Goal: Task Accomplishment & Management: Use online tool/utility

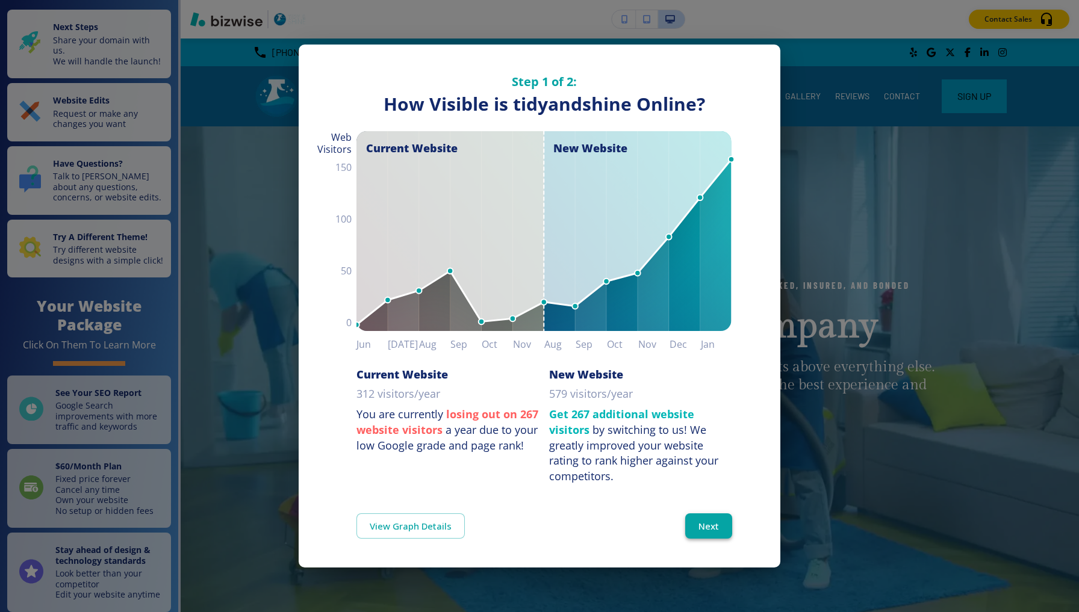
click at [715, 520] on button "Next" at bounding box center [708, 526] width 47 height 25
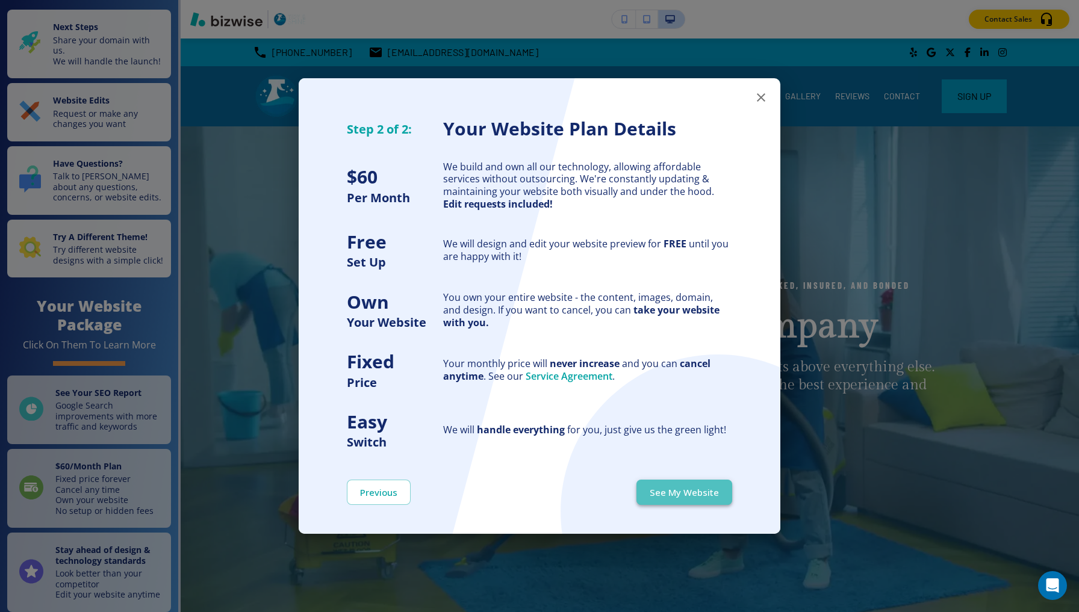
click at [699, 487] on button "See My Website" at bounding box center [685, 492] width 96 height 25
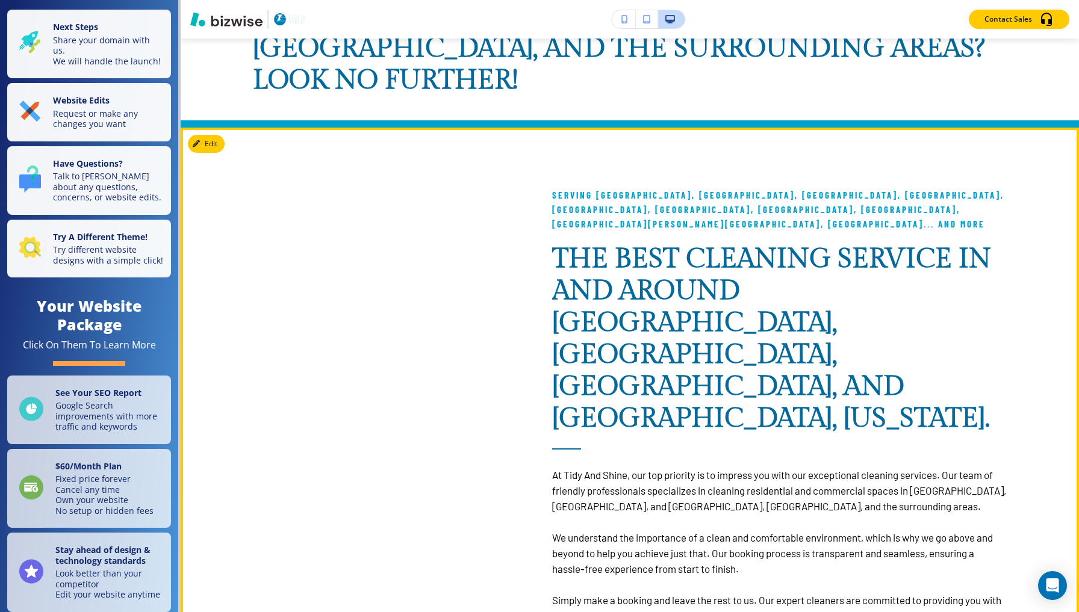
scroll to position [1460, 0]
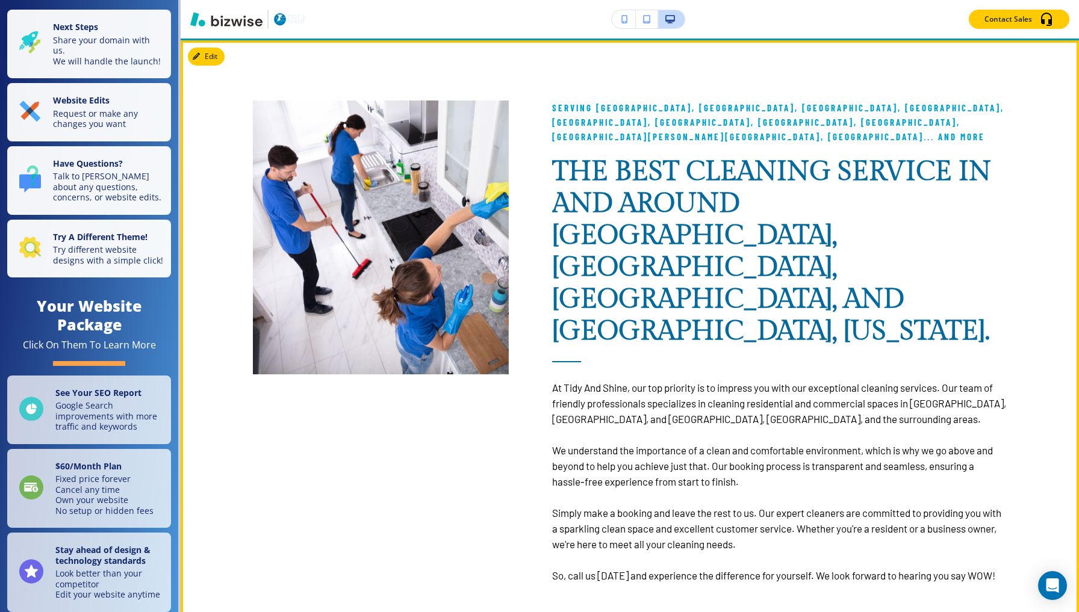
click at [999, 101] on div "Serving Dallas, Cedar Hill, Duncanville, Grand Prairie, Arlington, Desoto, Midl…" at bounding box center [779, 342] width 455 height 483
click at [908, 102] on span "Serving Dallas, Cedar Hill, Duncanville, Grand Prairie, Arlington, Desoto, Midl…" at bounding box center [780, 122] width 456 height 40
click at [902, 102] on span "Serving Dallas, Cedar Hill, Duncanville, Grand Prairie, Arlington, Desoto, Midl…" at bounding box center [780, 122] width 456 height 40
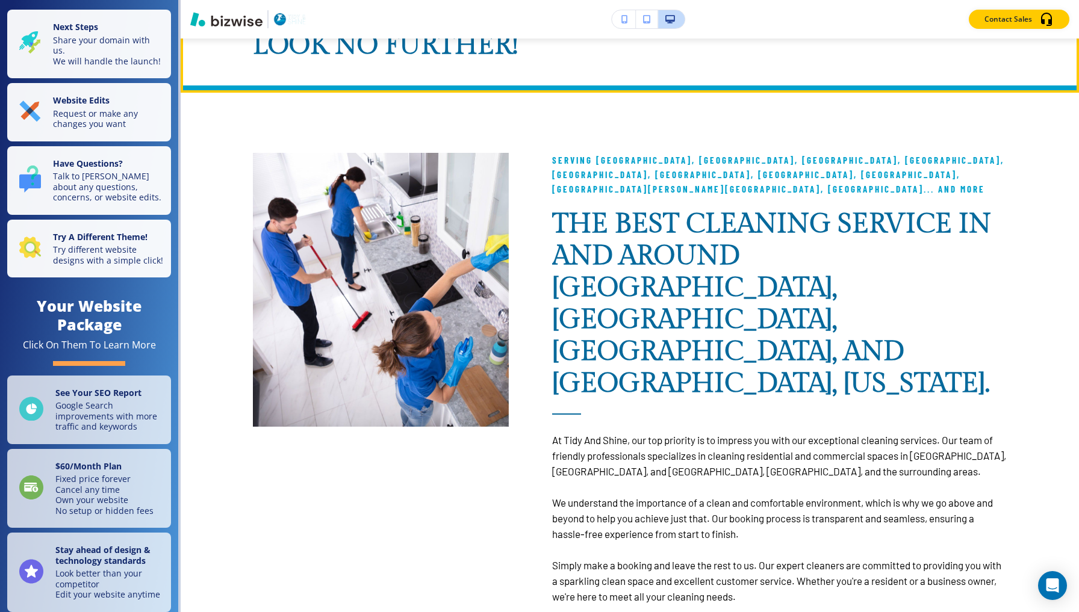
scroll to position [1412, 0]
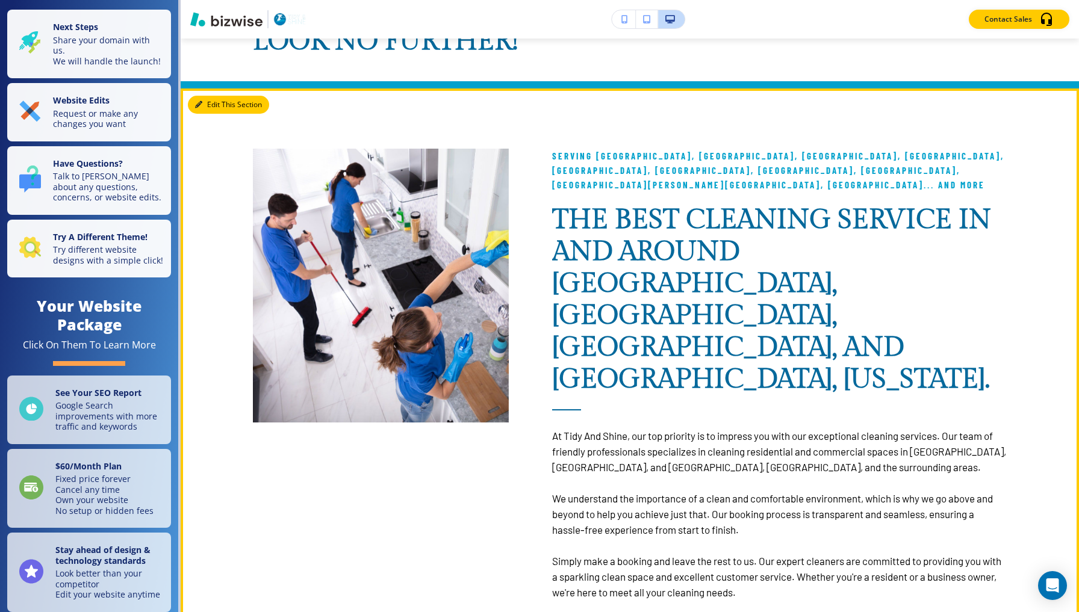
click at [206, 96] on button "Edit This Section" at bounding box center [228, 105] width 81 height 18
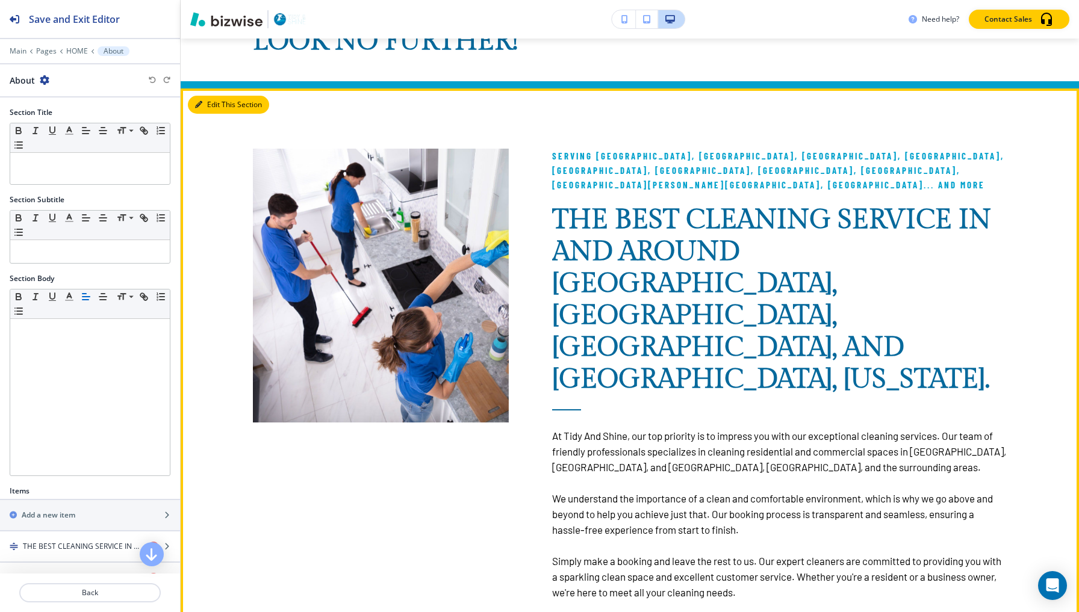
scroll to position [1430, 0]
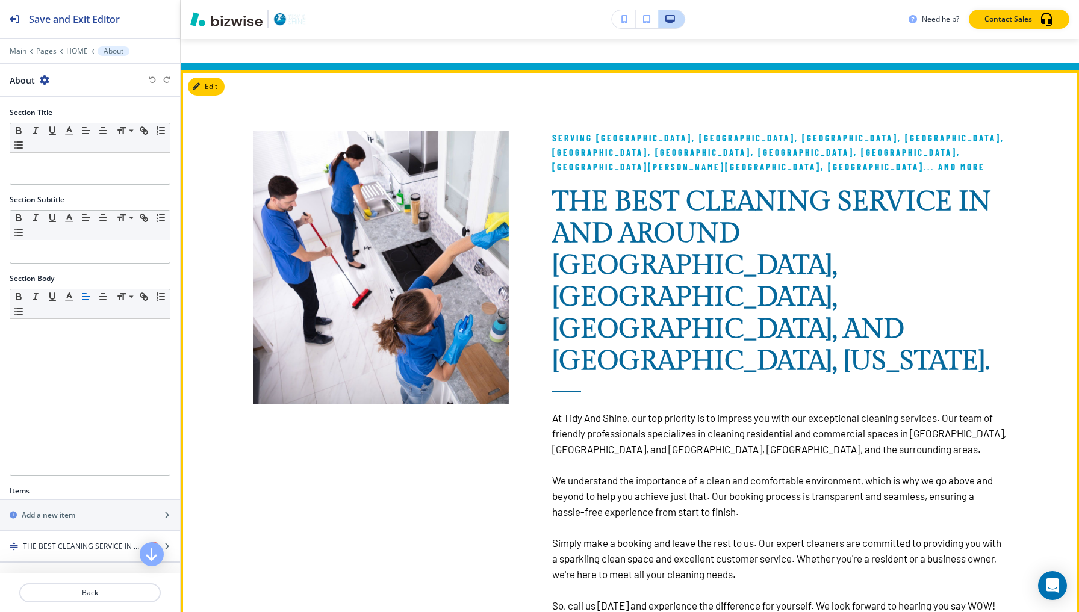
click at [903, 132] on span "Serving Dallas, Cedar Hill, Duncanville, Grand Prairie, Arlington, Desoto, Midl…" at bounding box center [780, 152] width 456 height 40
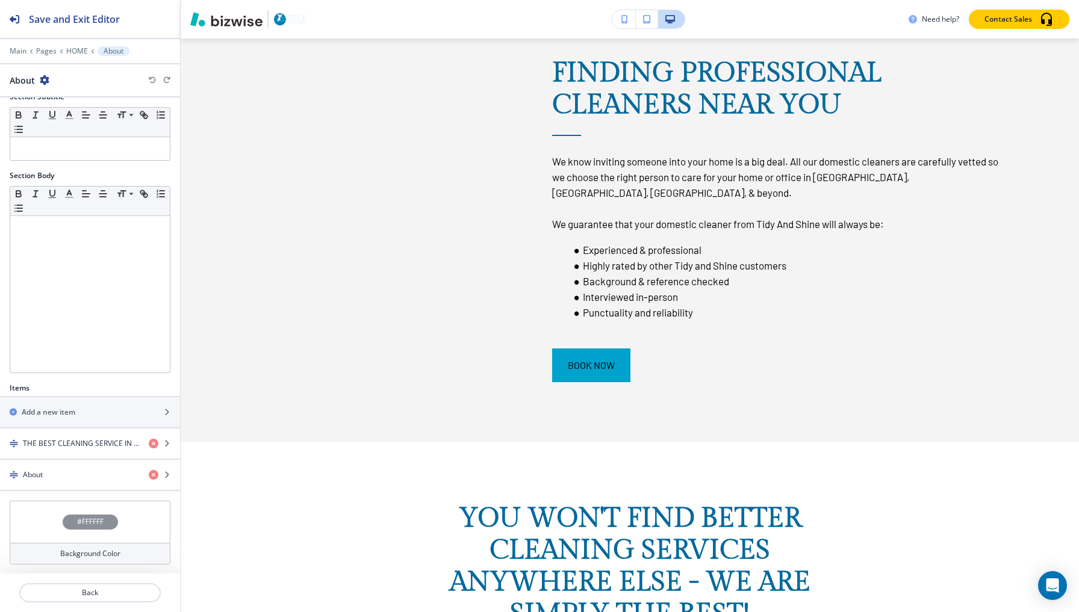
scroll to position [4113, 0]
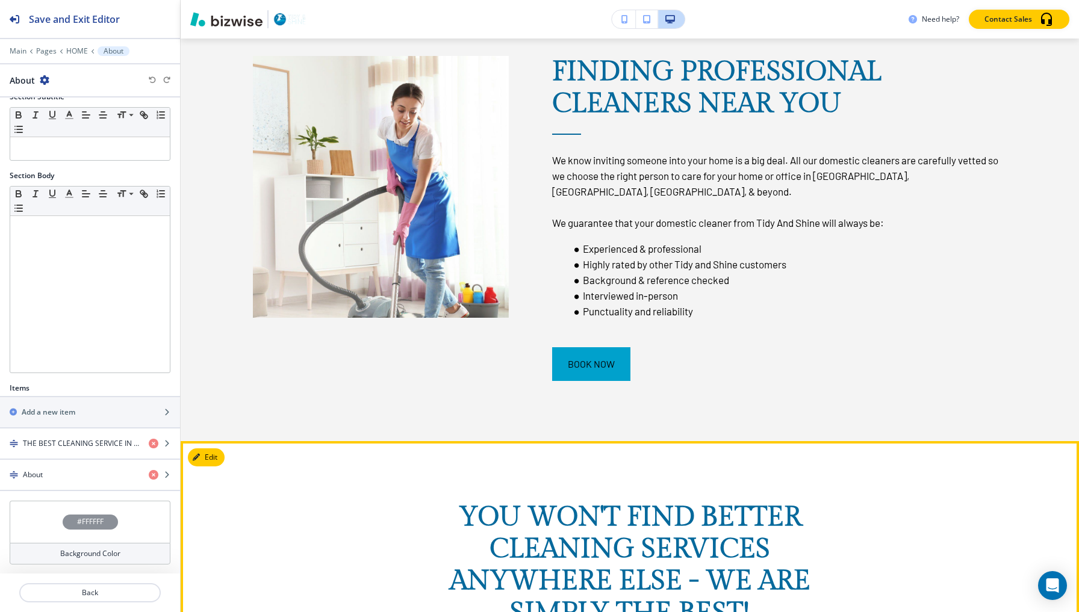
click at [345, 556] on div "YOU WON'T FIND BETTER CLEANING SERVICES ANYWHERE ELSE - WE ARE SIMPLY THE BEST!" at bounding box center [630, 573] width 754 height 143
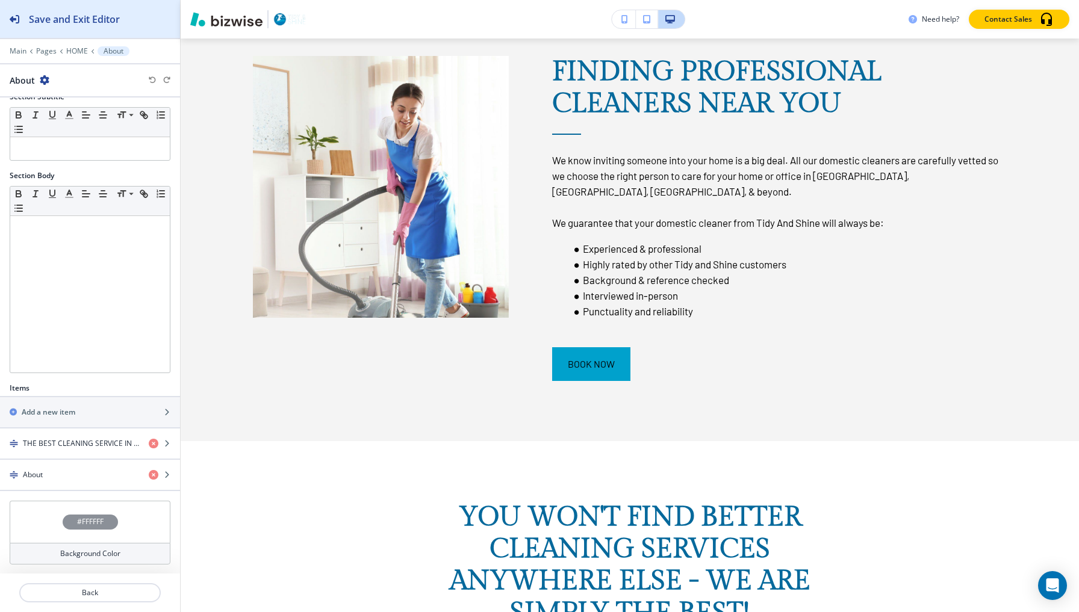
click at [61, 20] on h2 "Save and Exit Editor" at bounding box center [74, 19] width 91 height 14
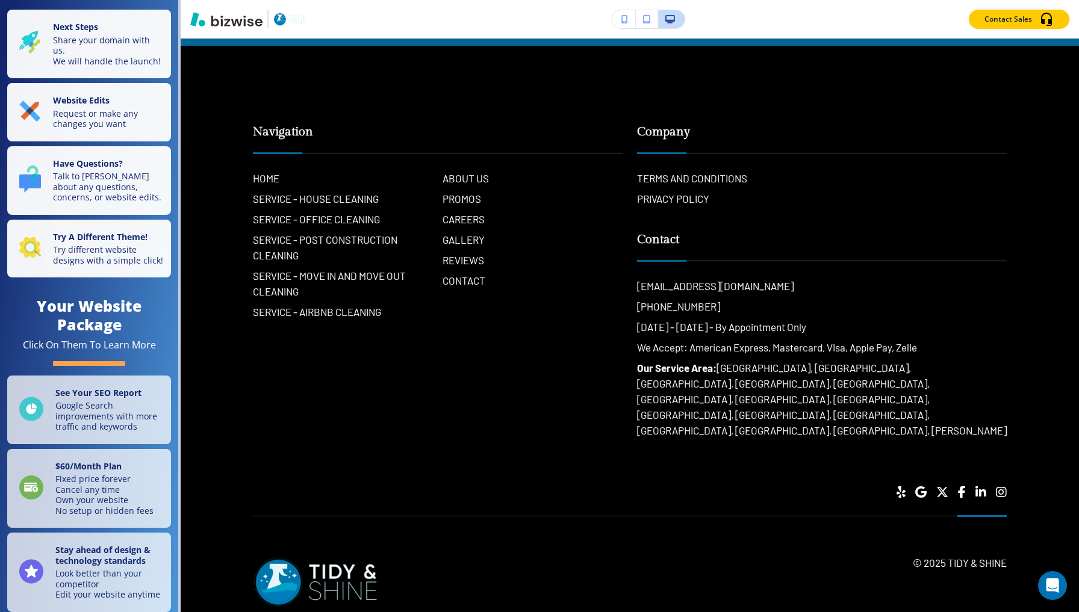
scroll to position [10526, 0]
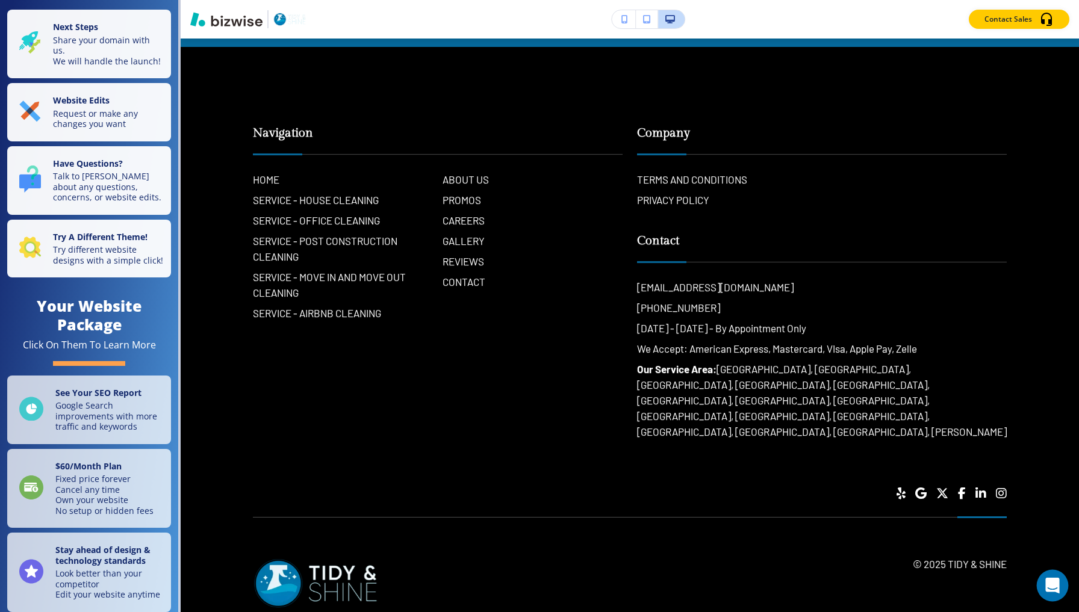
click at [1050, 585] on icon "Open Intercom Messenger" at bounding box center [1053, 586] width 14 height 16
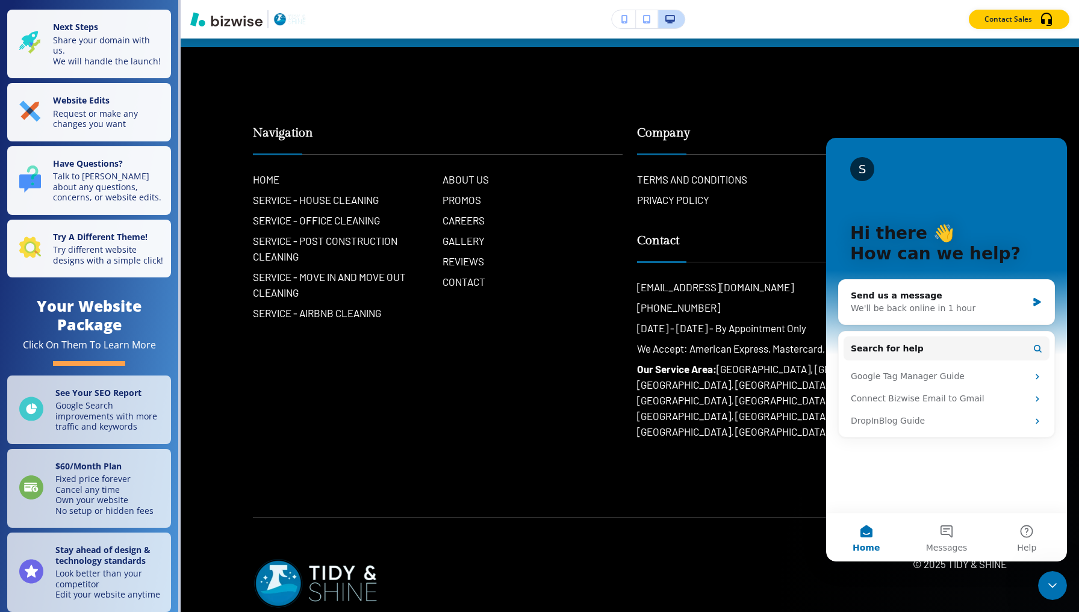
scroll to position [0, 0]
click at [945, 532] on button "Messages" at bounding box center [946, 538] width 80 height 48
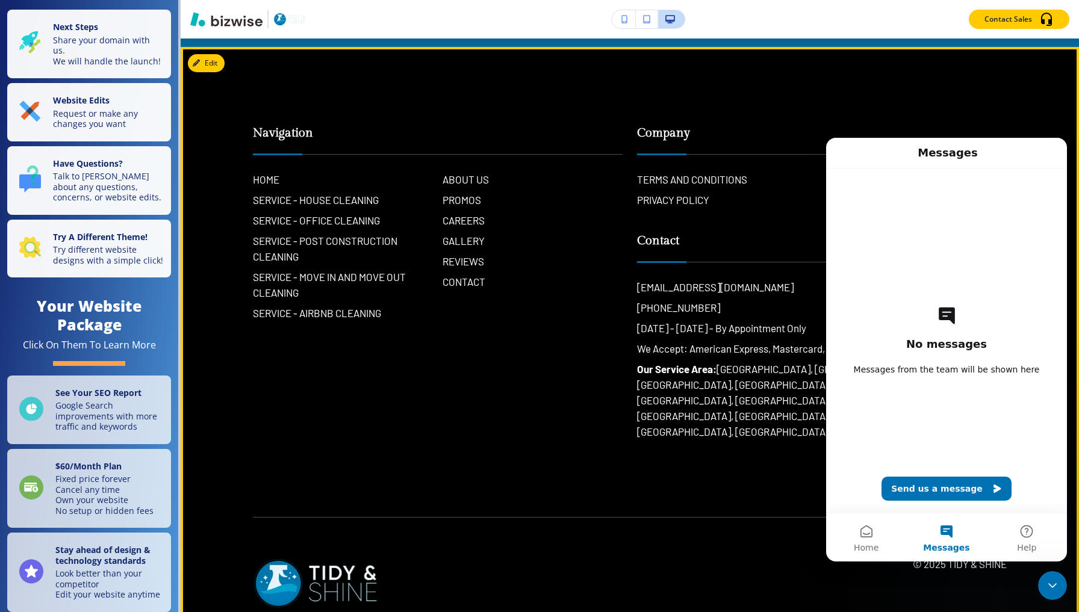
click at [682, 523] on div "© 2025 Tidy & Shine" at bounding box center [630, 565] width 754 height 94
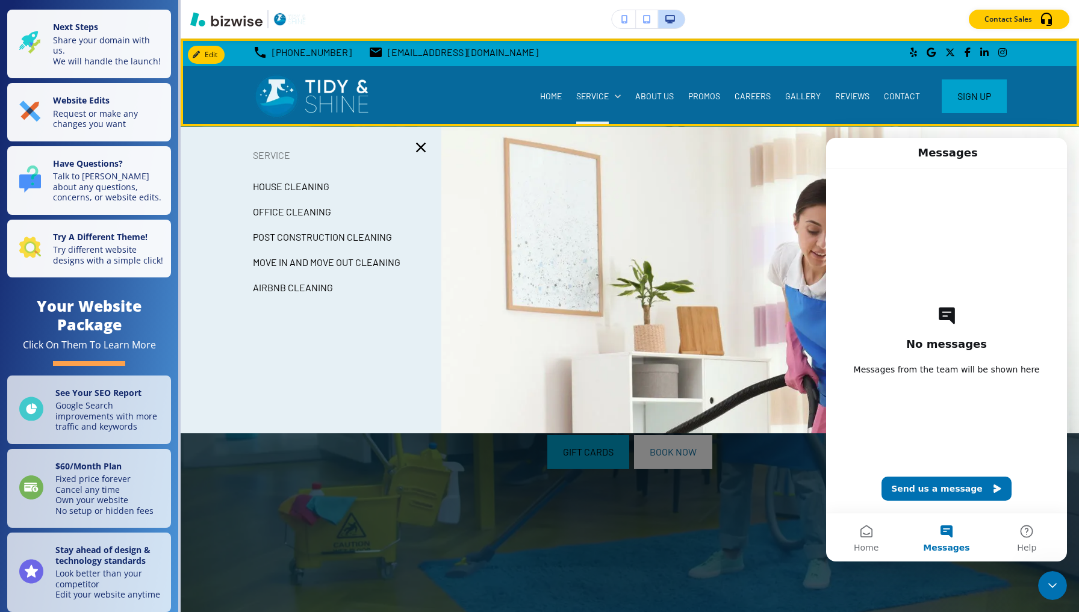
click at [618, 96] on icon at bounding box center [618, 97] width 6 height 4
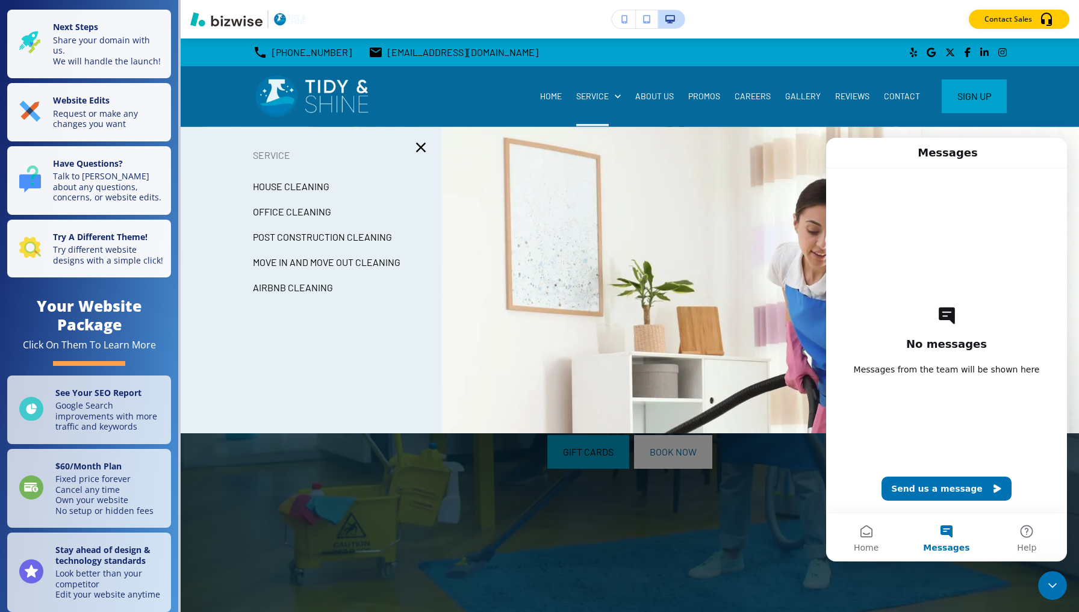
click at [297, 185] on p "HOUSE CLEANING" at bounding box center [291, 187] width 76 height 18
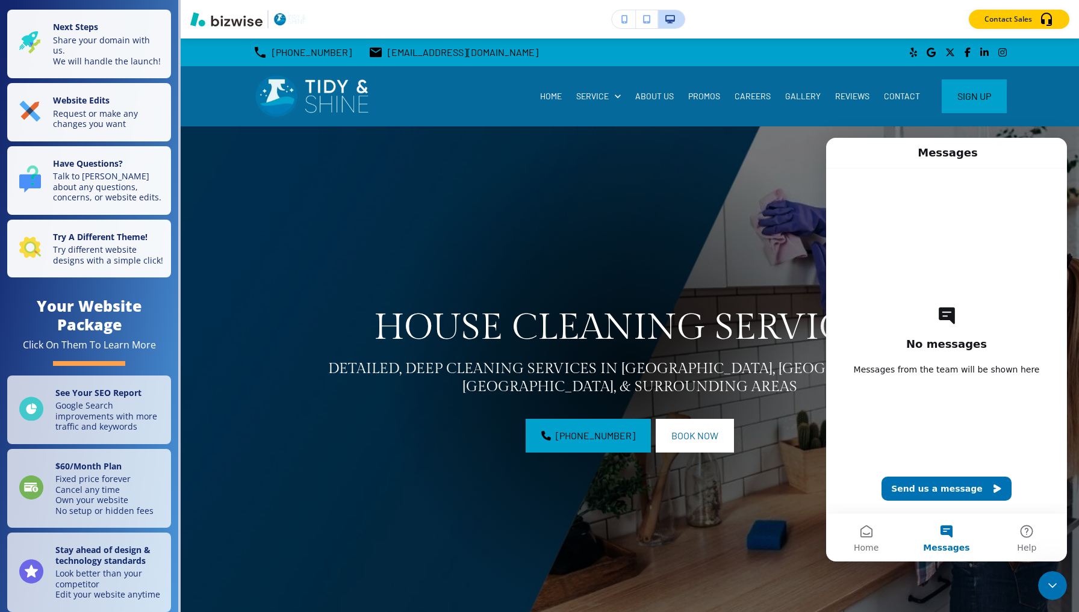
click at [1056, 585] on icon "Close Intercom Messenger" at bounding box center [1053, 586] width 8 height 5
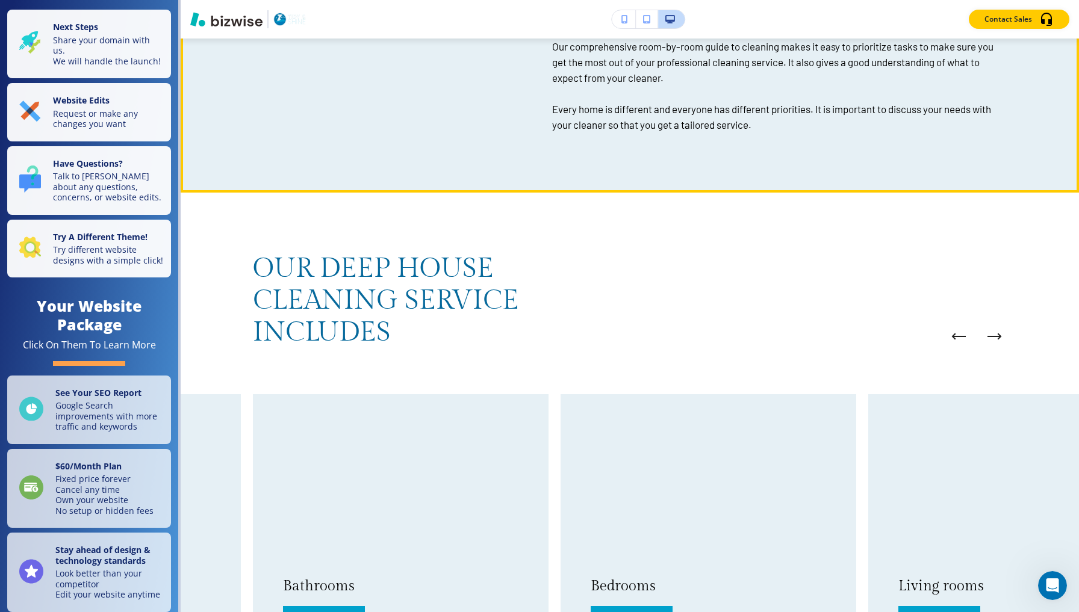
scroll to position [955, 0]
